Goal: Navigation & Orientation: Find specific page/section

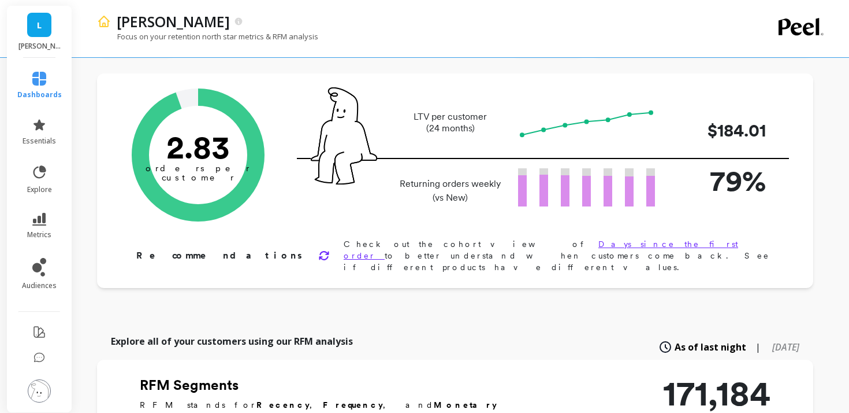
scroll to position [45, 0]
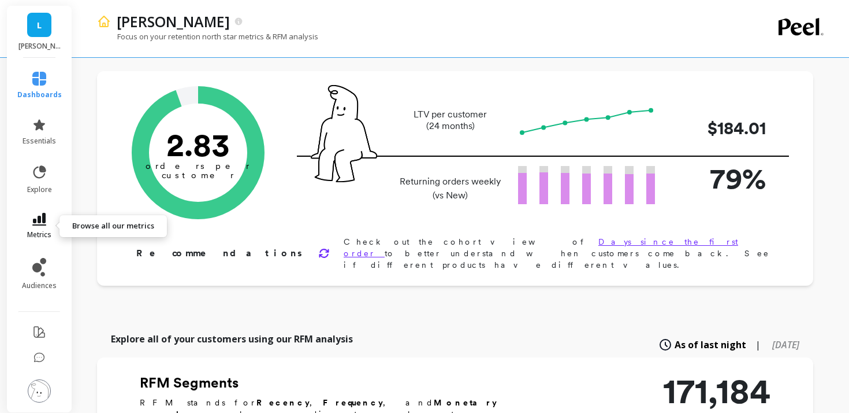
click at [46, 225] on link "metrics" at bounding box center [39, 226] width 44 height 27
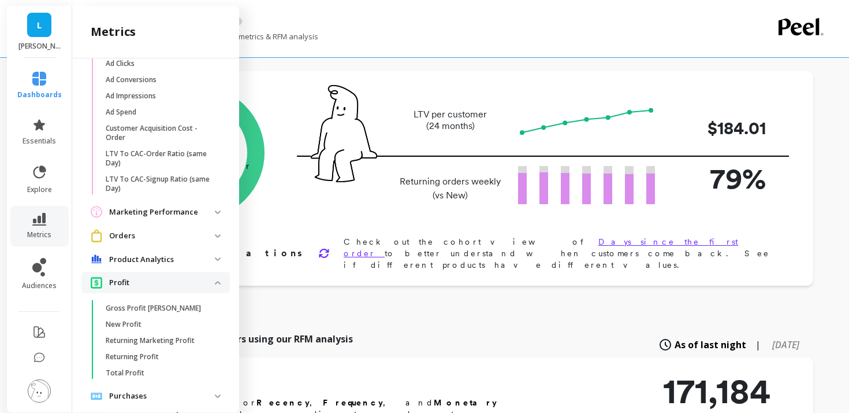
scroll to position [958, 0]
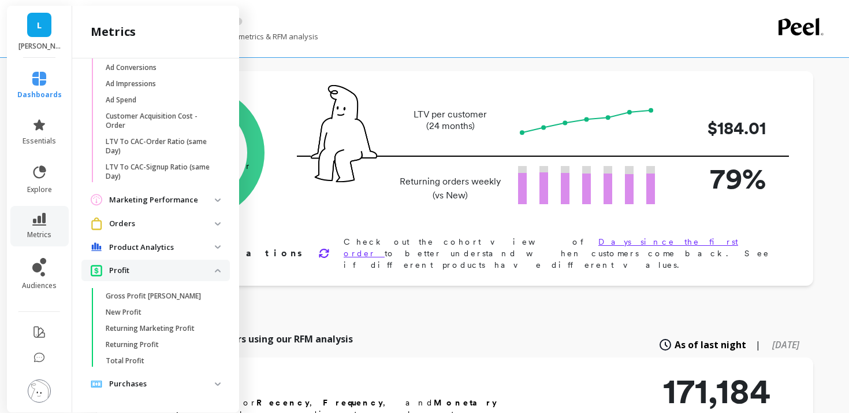
click at [166, 227] on p "Orders" at bounding box center [162, 224] width 106 height 12
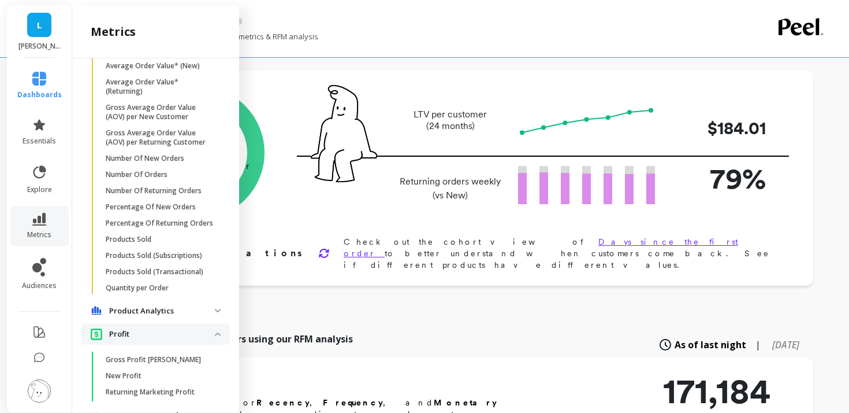
scroll to position [1284, 0]
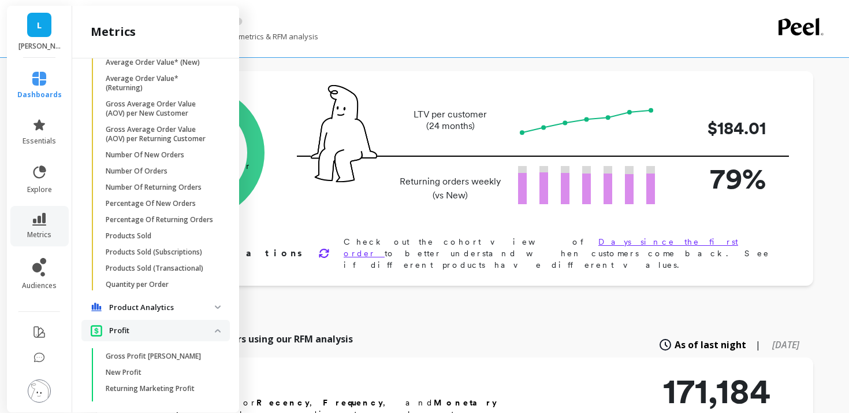
click at [150, 310] on p "Product Analytics" at bounding box center [162, 308] width 106 height 12
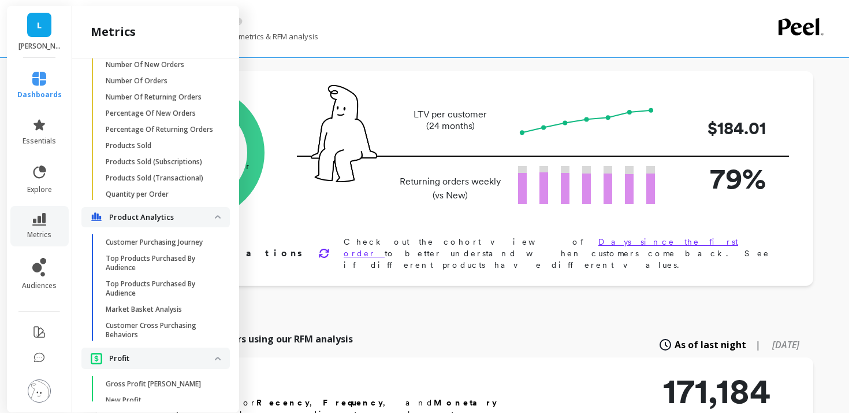
scroll to position [1375, 0]
click at [165, 259] on p "Top Products Purchased By Audience" at bounding box center [161, 262] width 110 height 18
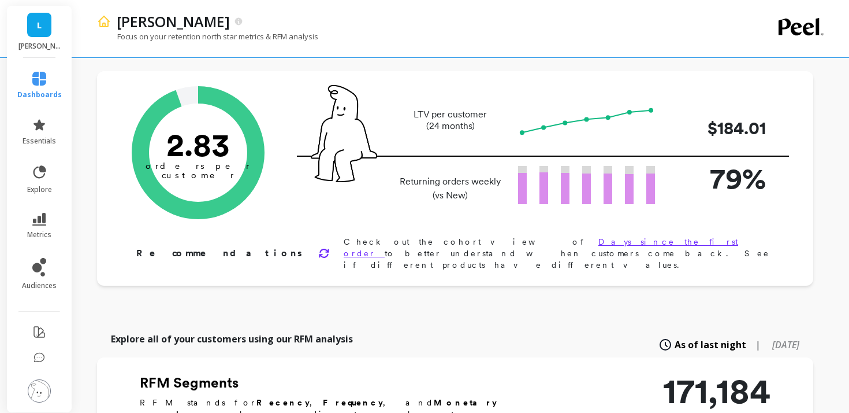
scroll to position [0, 0]
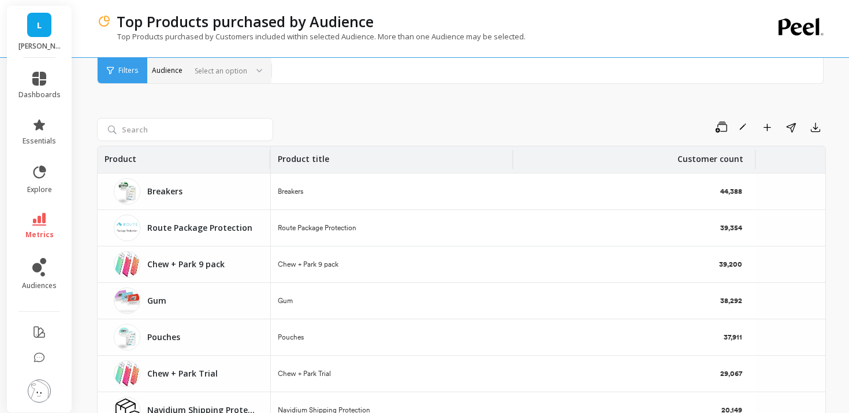
click at [262, 76] on div "Select an option" at bounding box center [209, 70] width 124 height 25
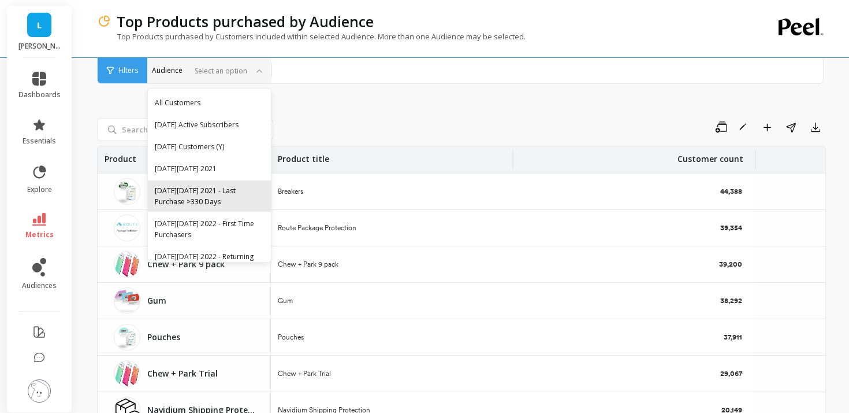
scroll to position [360, 0]
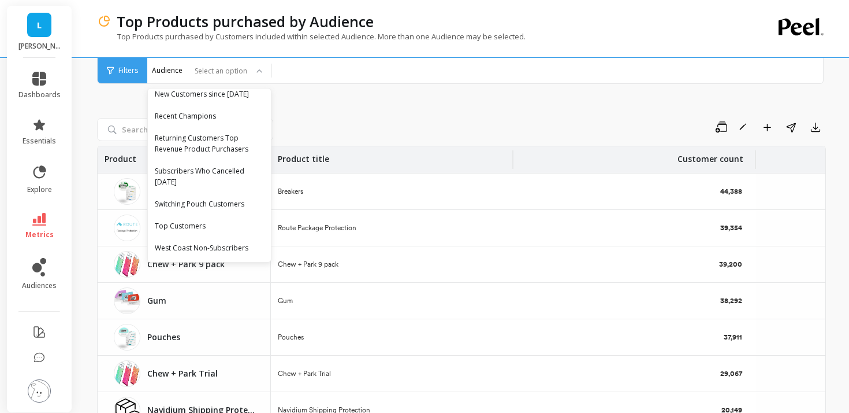
click at [340, 113] on div "Save Rename Add to Dashboard Share Export Product Product title Customer count …" at bounding box center [461, 292] width 729 height 463
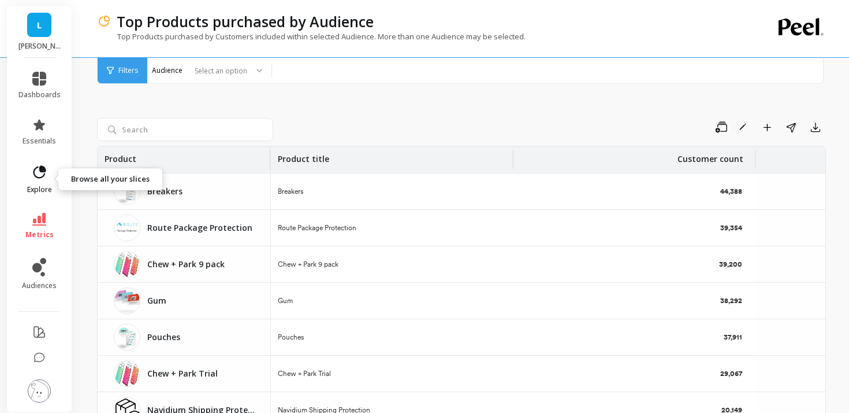
click at [40, 167] on icon at bounding box center [40, 171] width 13 height 13
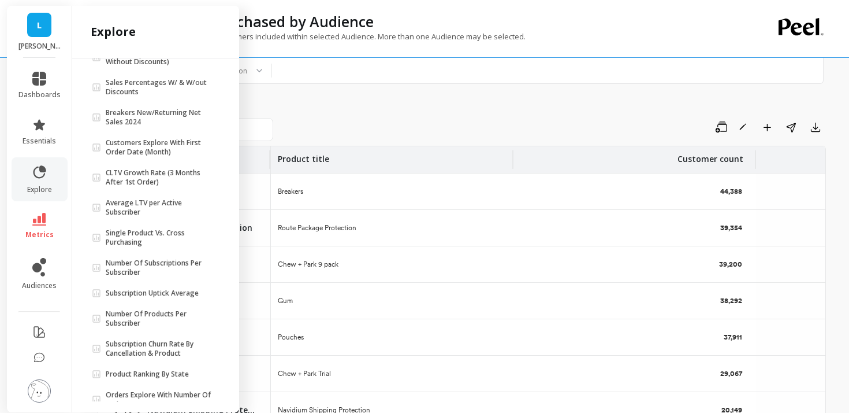
scroll to position [136, 0]
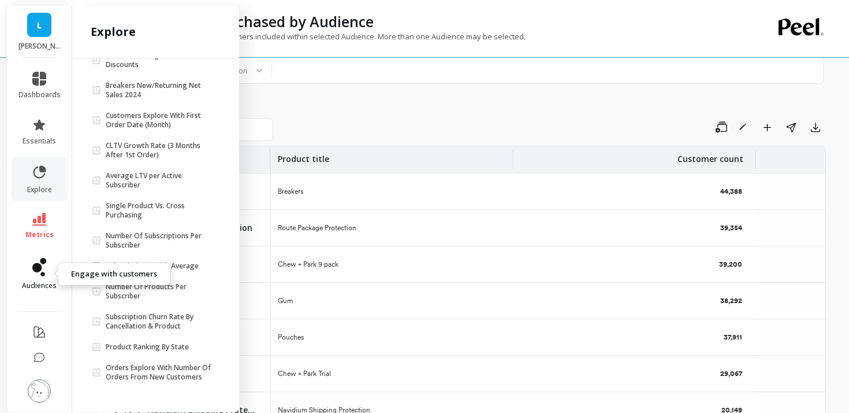
click at [38, 268] on icon at bounding box center [36, 267] width 9 height 9
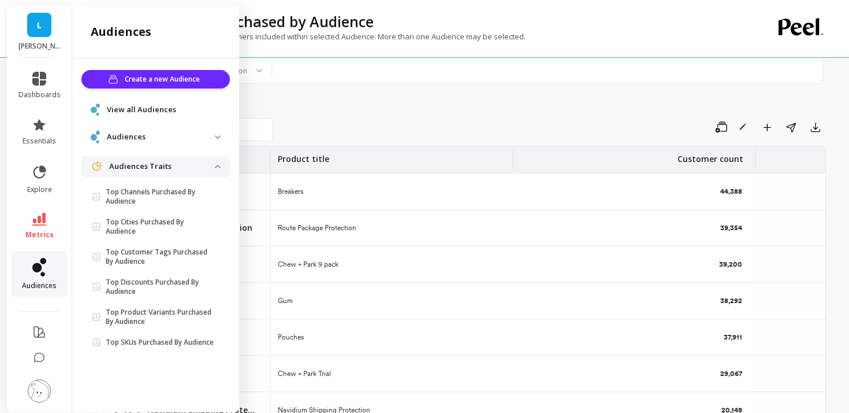
scroll to position [0, 0]
click at [139, 113] on span "View all Audiences" at bounding box center [141, 110] width 69 height 12
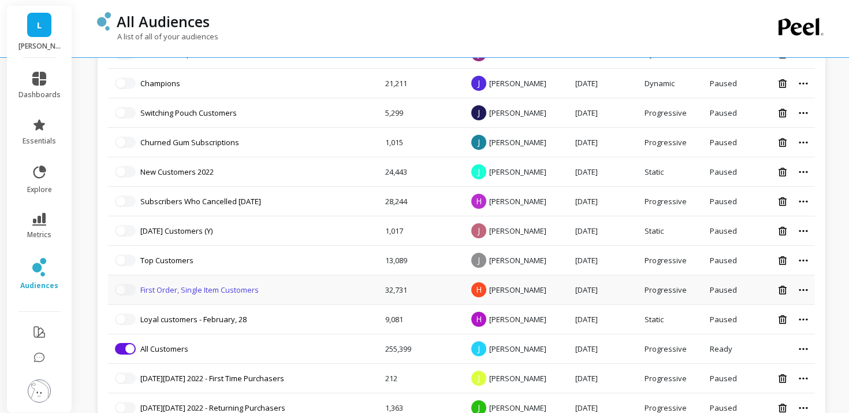
scroll to position [441, 0]
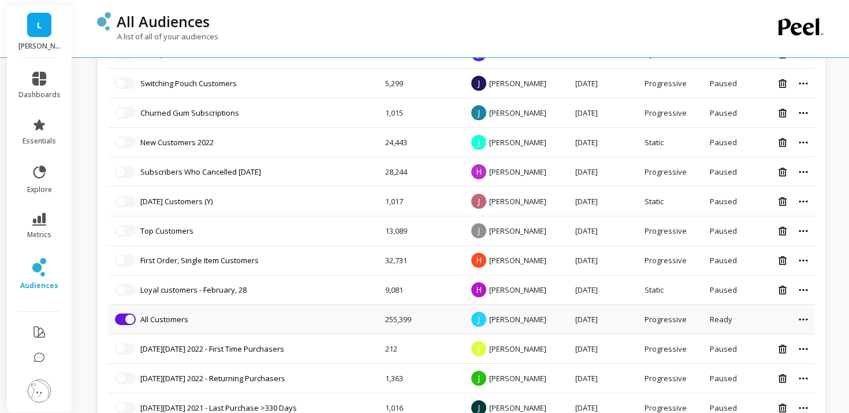
click at [799, 319] on icon at bounding box center [803, 319] width 9 height 2
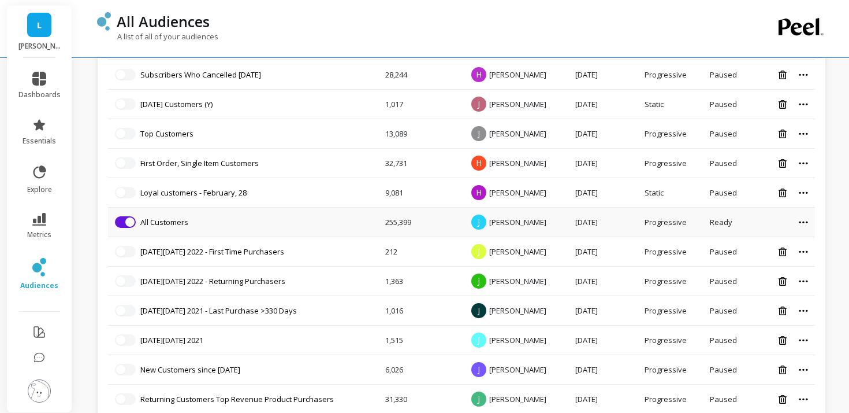
scroll to position [565, 0]
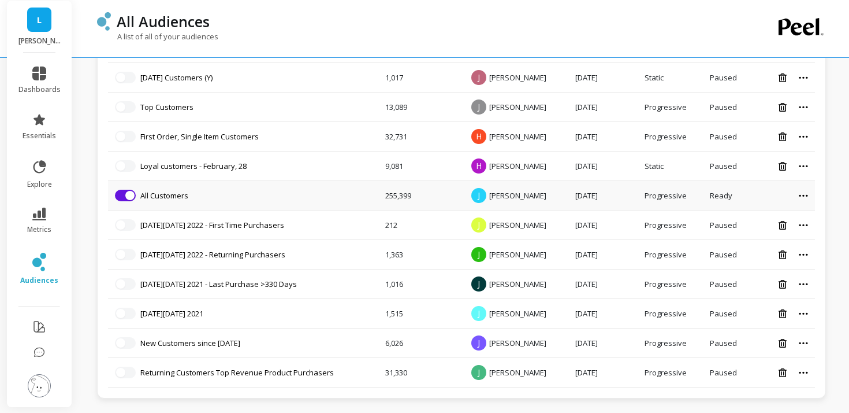
click at [801, 196] on icon at bounding box center [803, 195] width 9 height 3
click at [34, 218] on icon at bounding box center [39, 213] width 14 height 13
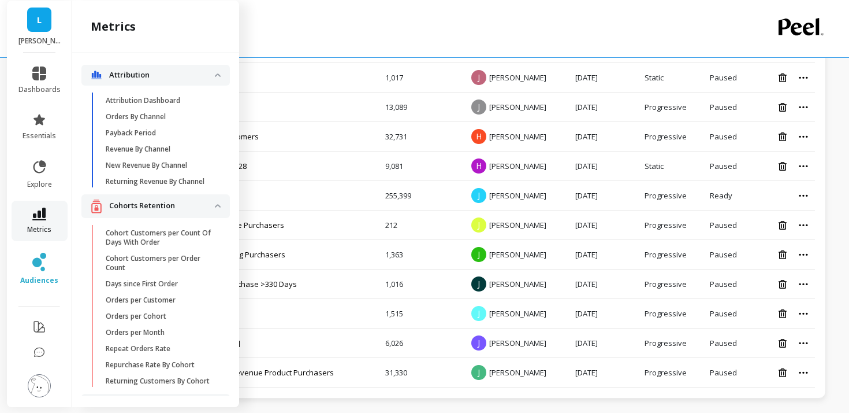
scroll to position [1375, 0]
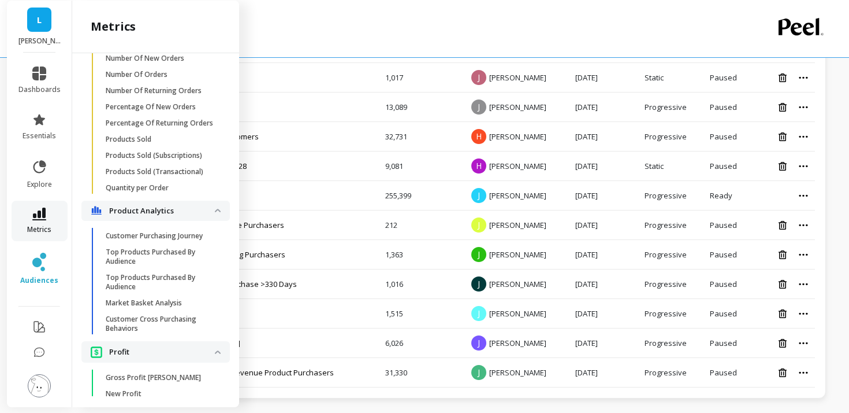
click at [34, 218] on icon at bounding box center [39, 213] width 14 height 13
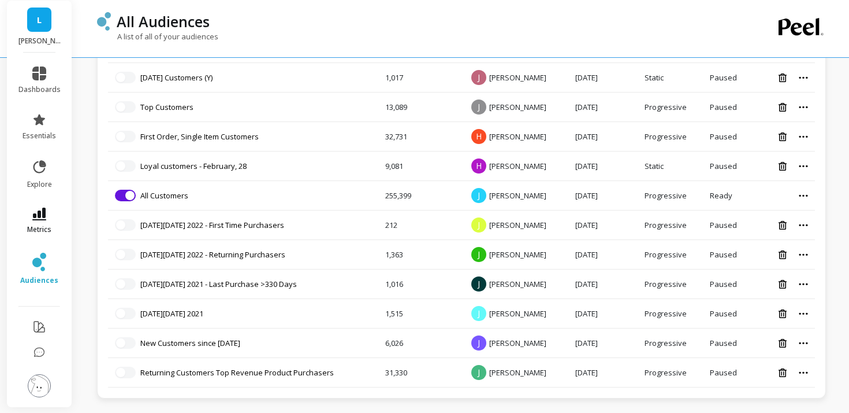
scroll to position [0, 0]
click at [38, 73] on icon at bounding box center [39, 73] width 14 height 14
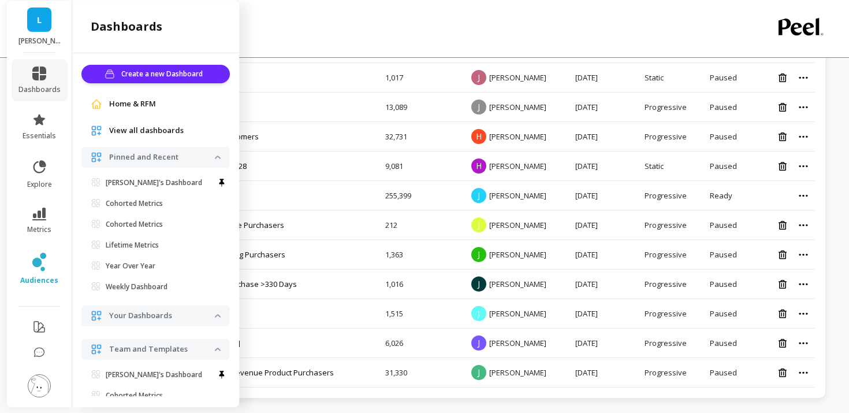
click at [151, 134] on span "View all dashboards" at bounding box center [146, 131] width 75 height 12
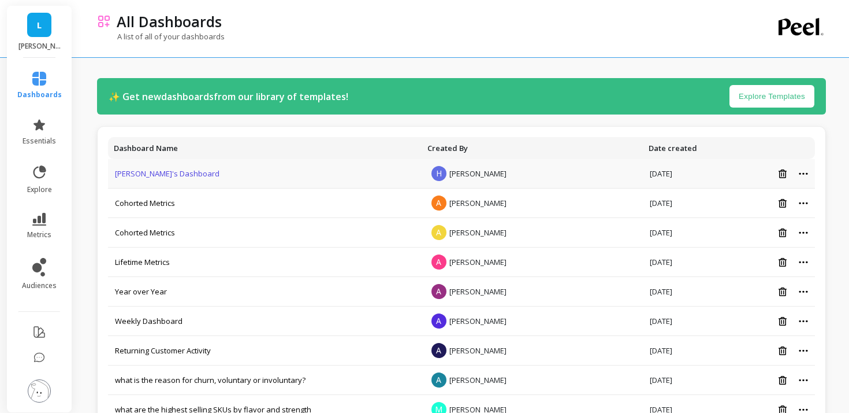
click at [158, 172] on link "Hector's Dashboard" at bounding box center [167, 173] width 105 height 10
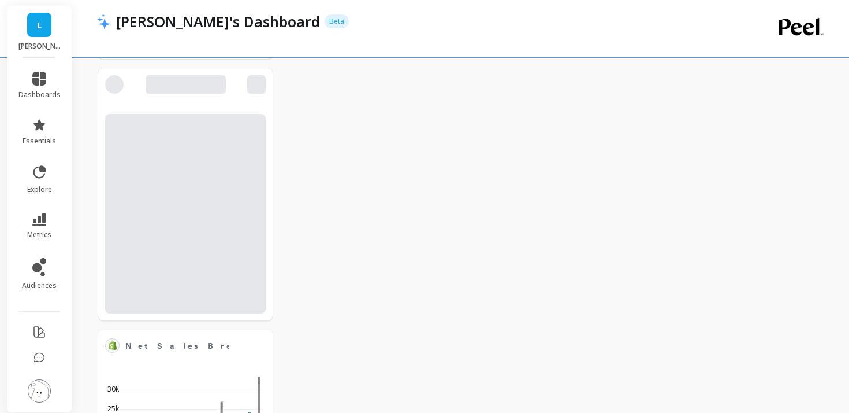
scroll to position [1682, 0]
